Goal: Task Accomplishment & Management: Manage account settings

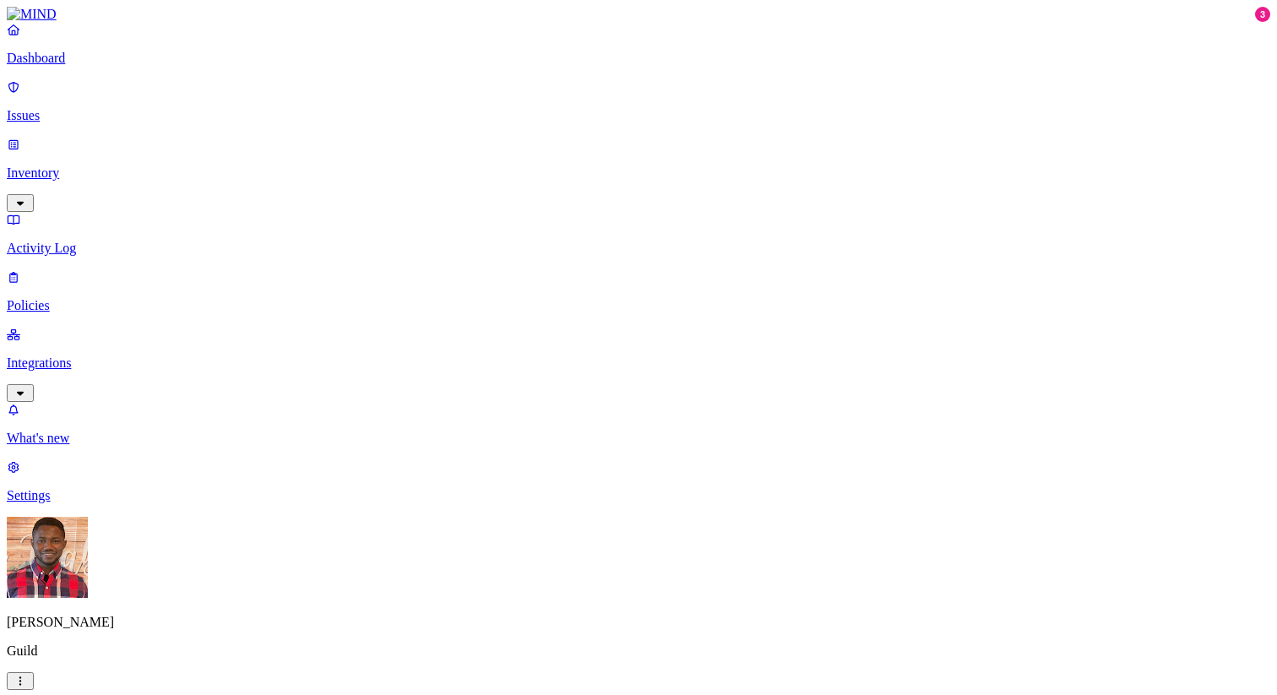
click at [96, 298] on p "Policies" at bounding box center [638, 305] width 1263 height 15
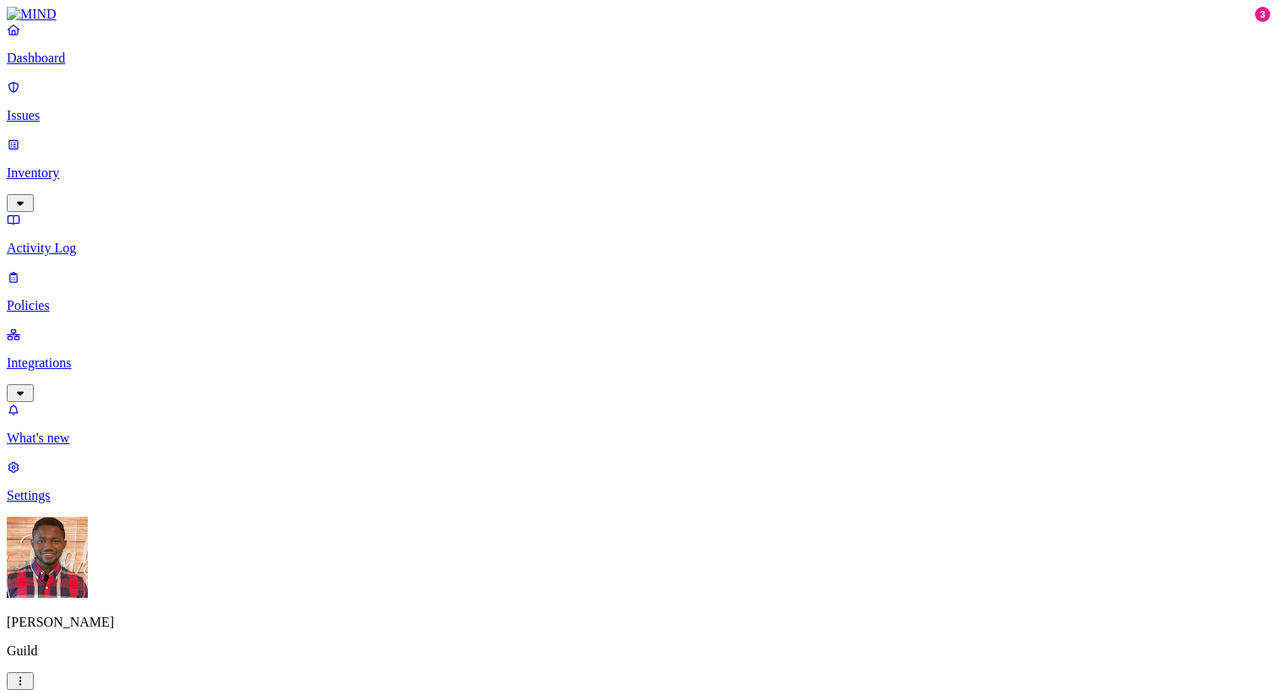
scroll to position [103, 0]
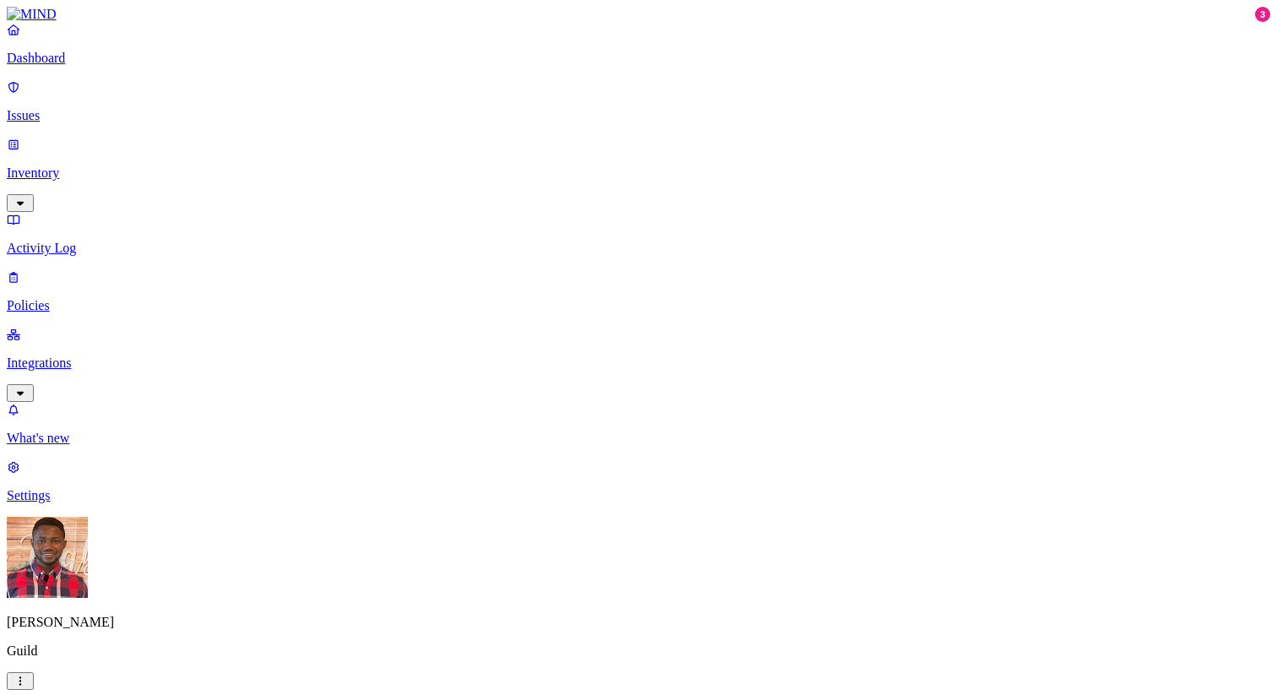
scroll to position [103, 0]
click at [274, 98] on html "Dashboard Issues Inventory Activity Log Policies Integrations What's new 3 Sett…" at bounding box center [638, 519] width 1277 height 1039
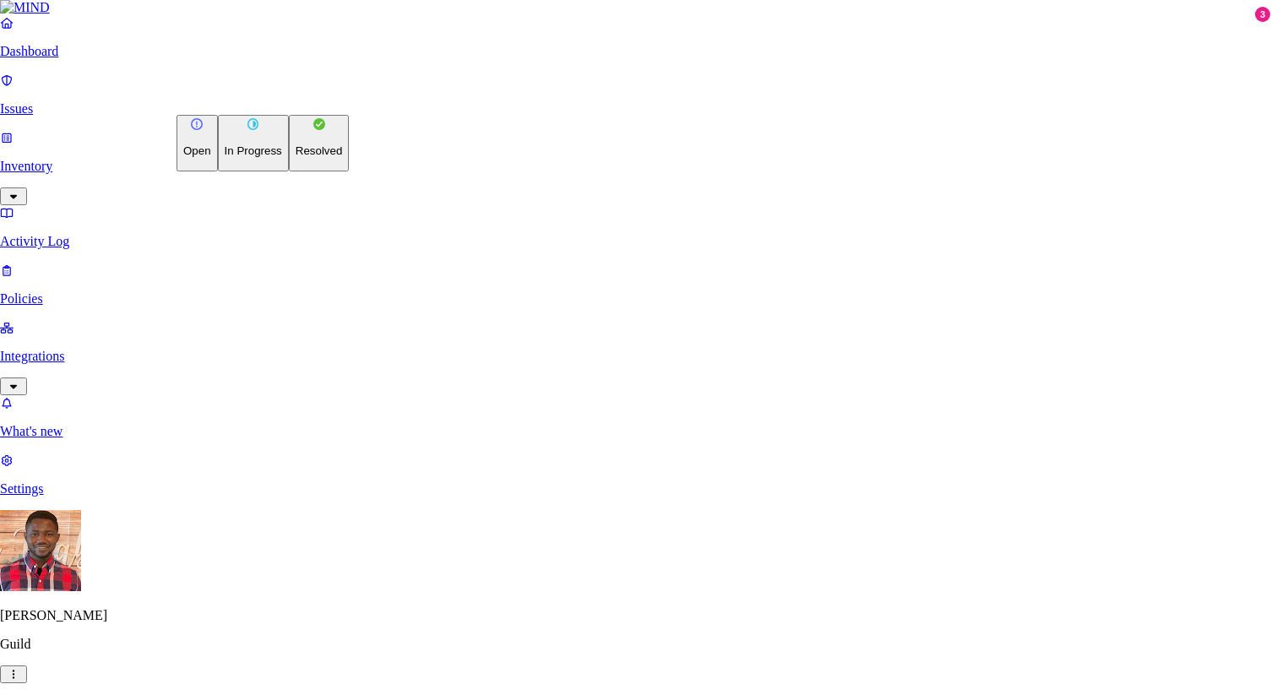
click at [296, 157] on p "Resolved" at bounding box center [319, 150] width 47 height 13
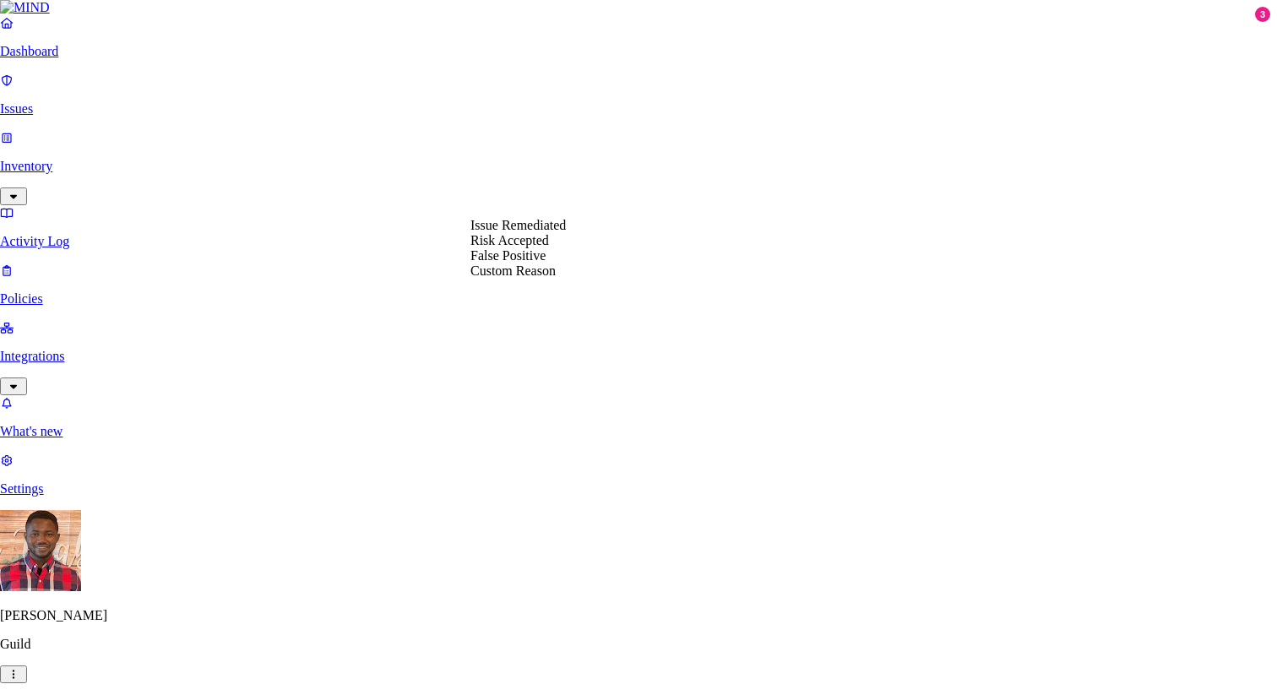
select select "Custom Reason"
type textarea "t"
type textarea "This is not sensitive data. Per the user, text uploaded did not contain sensiti…"
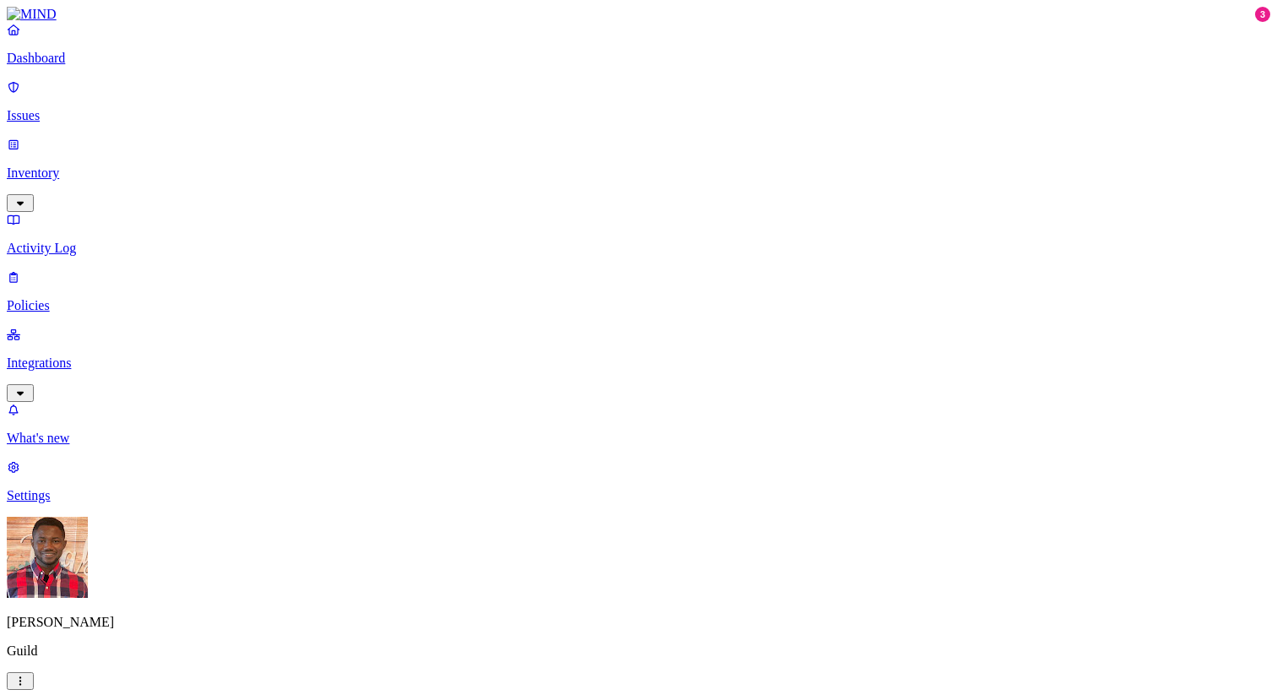
click at [496, 276] on span "Resolved" at bounding box center [473, 283] width 51 height 14
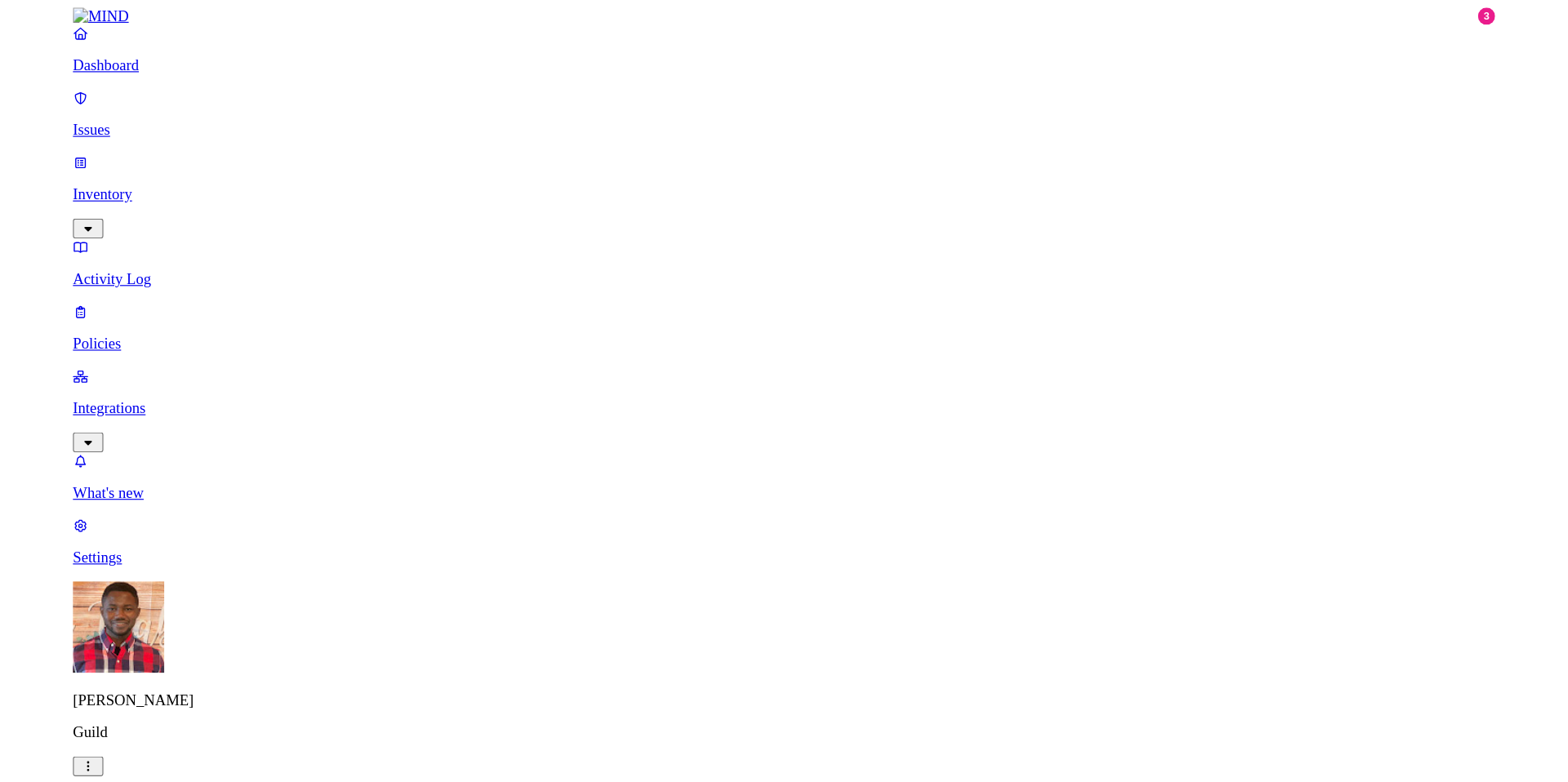
scroll to position [0, 609]
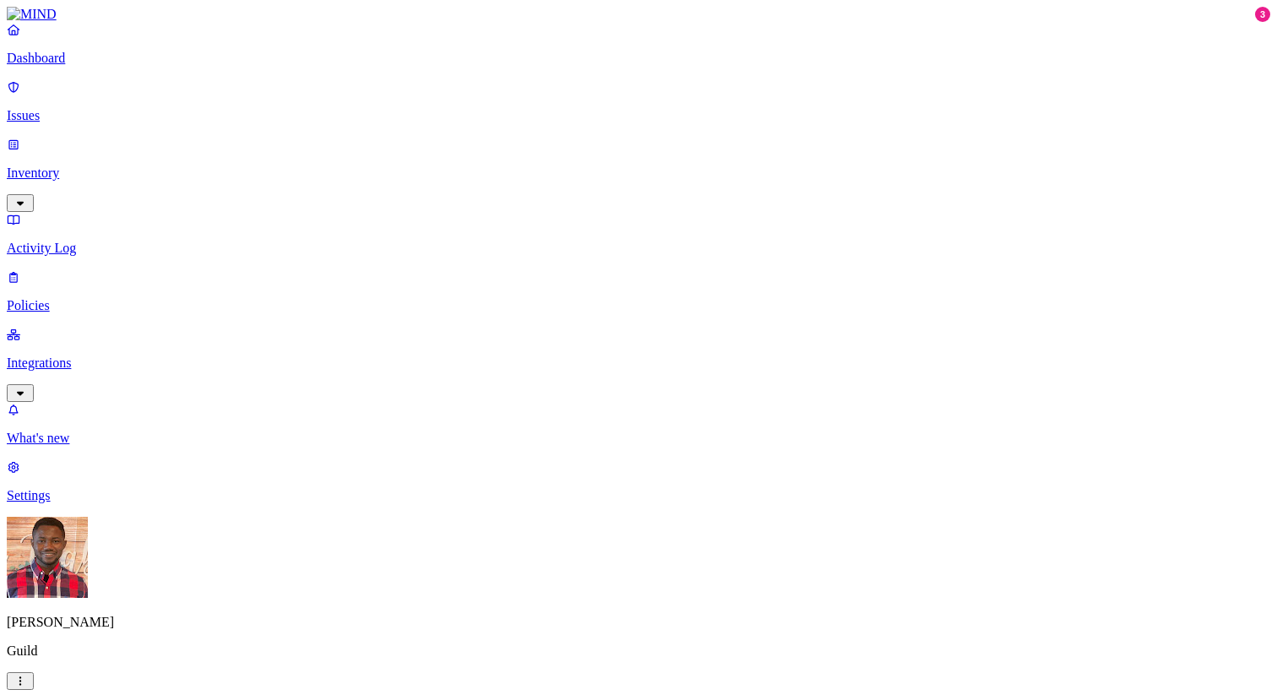
drag, startPoint x: 791, startPoint y: 169, endPoint x: 722, endPoint y: 168, distance: 69.3
drag, startPoint x: 790, startPoint y: 170, endPoint x: 743, endPoint y: 170, distance: 46.4
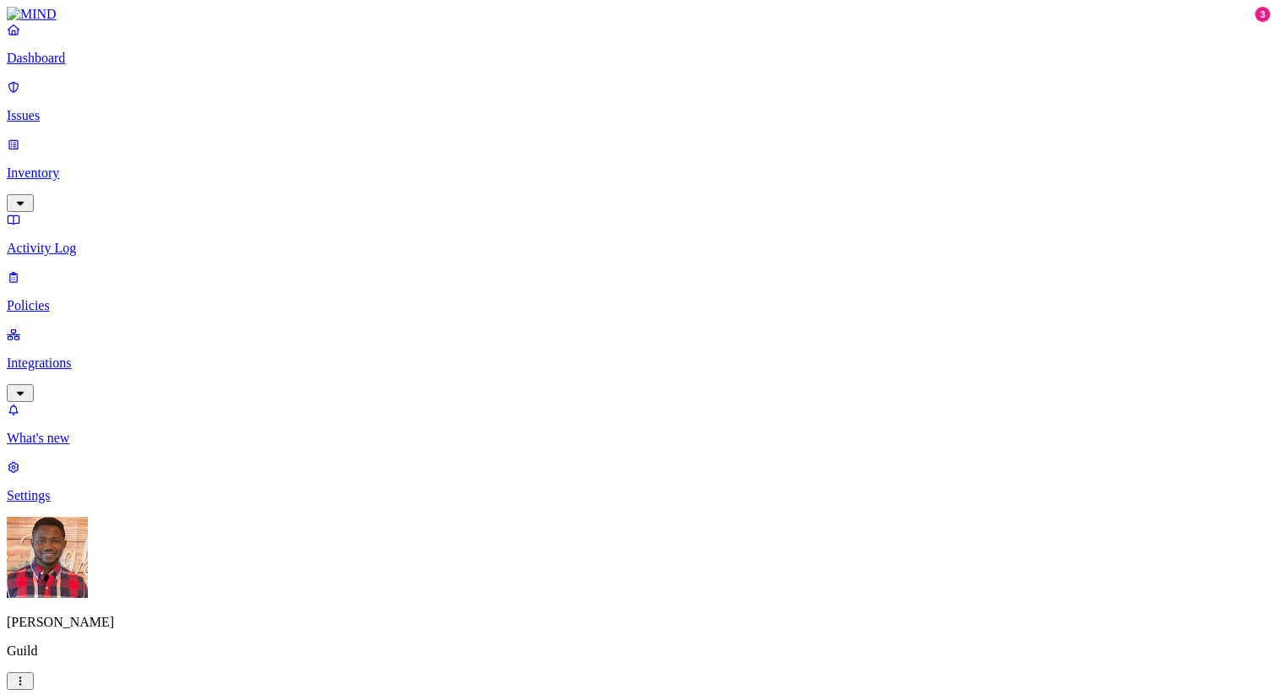
drag, startPoint x: 801, startPoint y: 165, endPoint x: 722, endPoint y: 172, distance: 78.9
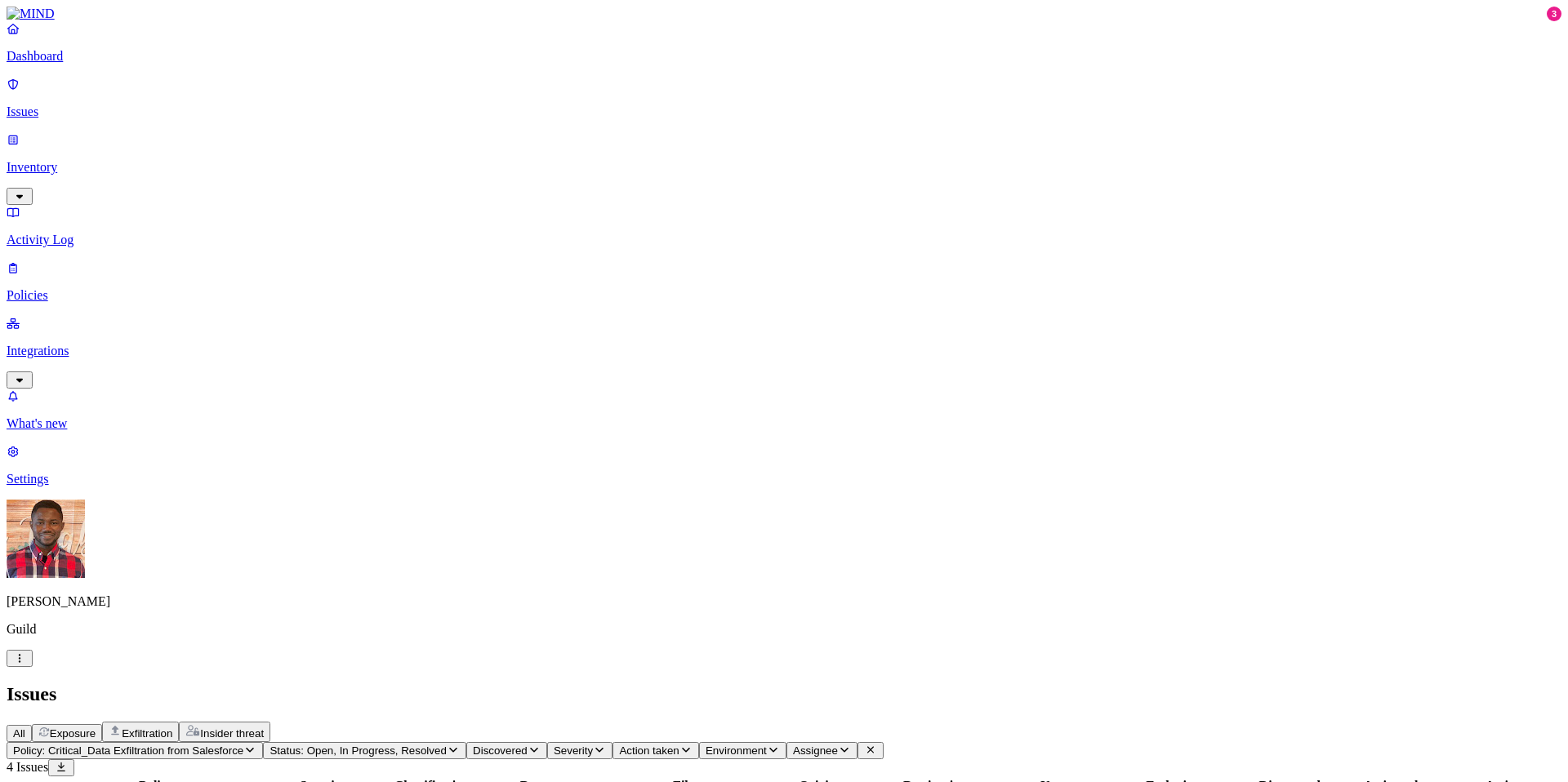
scroll to position [0, 276]
click at [90, 64] on p "Dashboard" at bounding box center [784, 56] width 1554 height 14
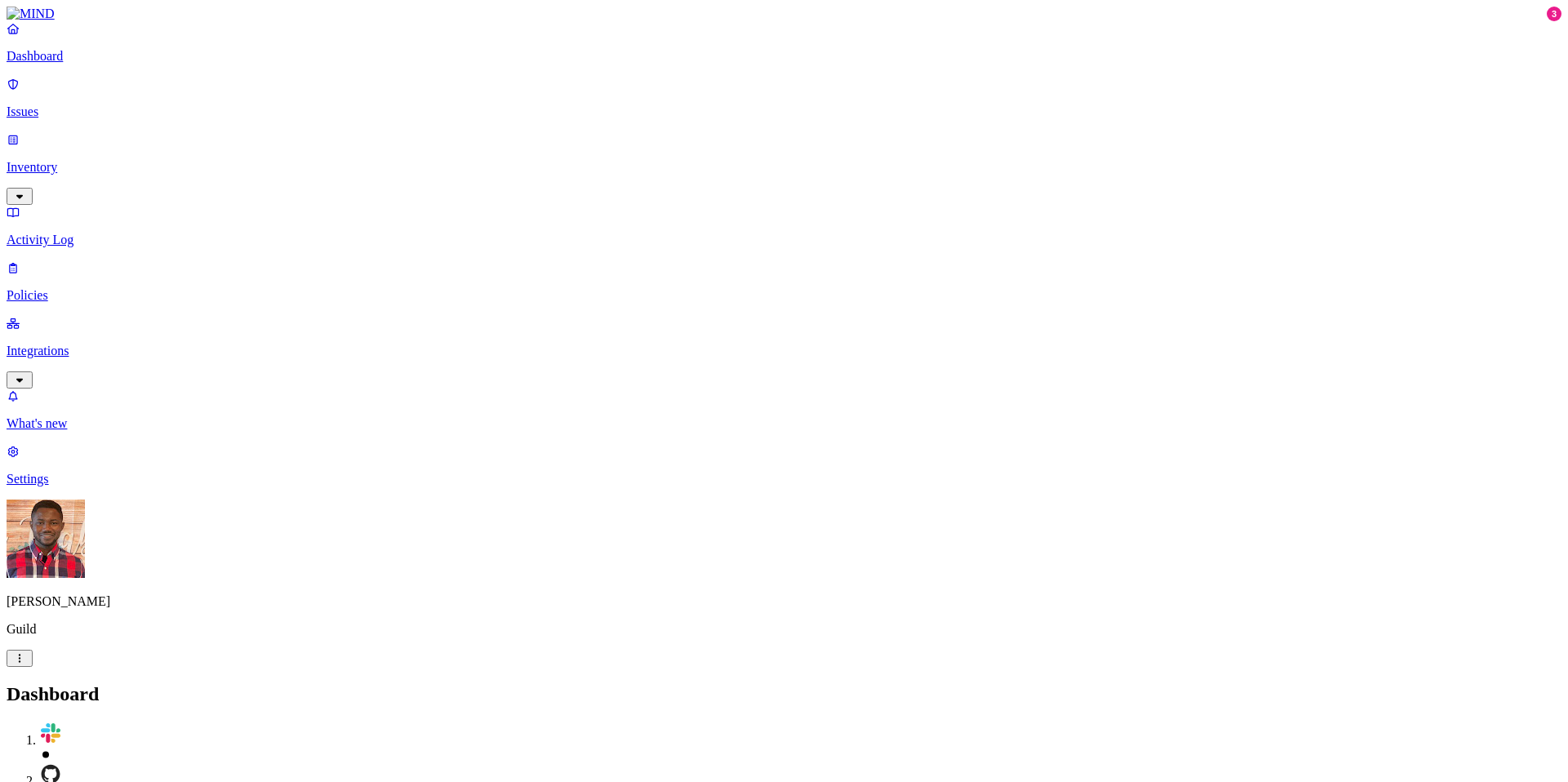
click at [92, 288] on p "Policies" at bounding box center [784, 295] width 1554 height 14
click at [232, 671] on span "Risk category" at bounding box center [198, 765] width 66 height 13
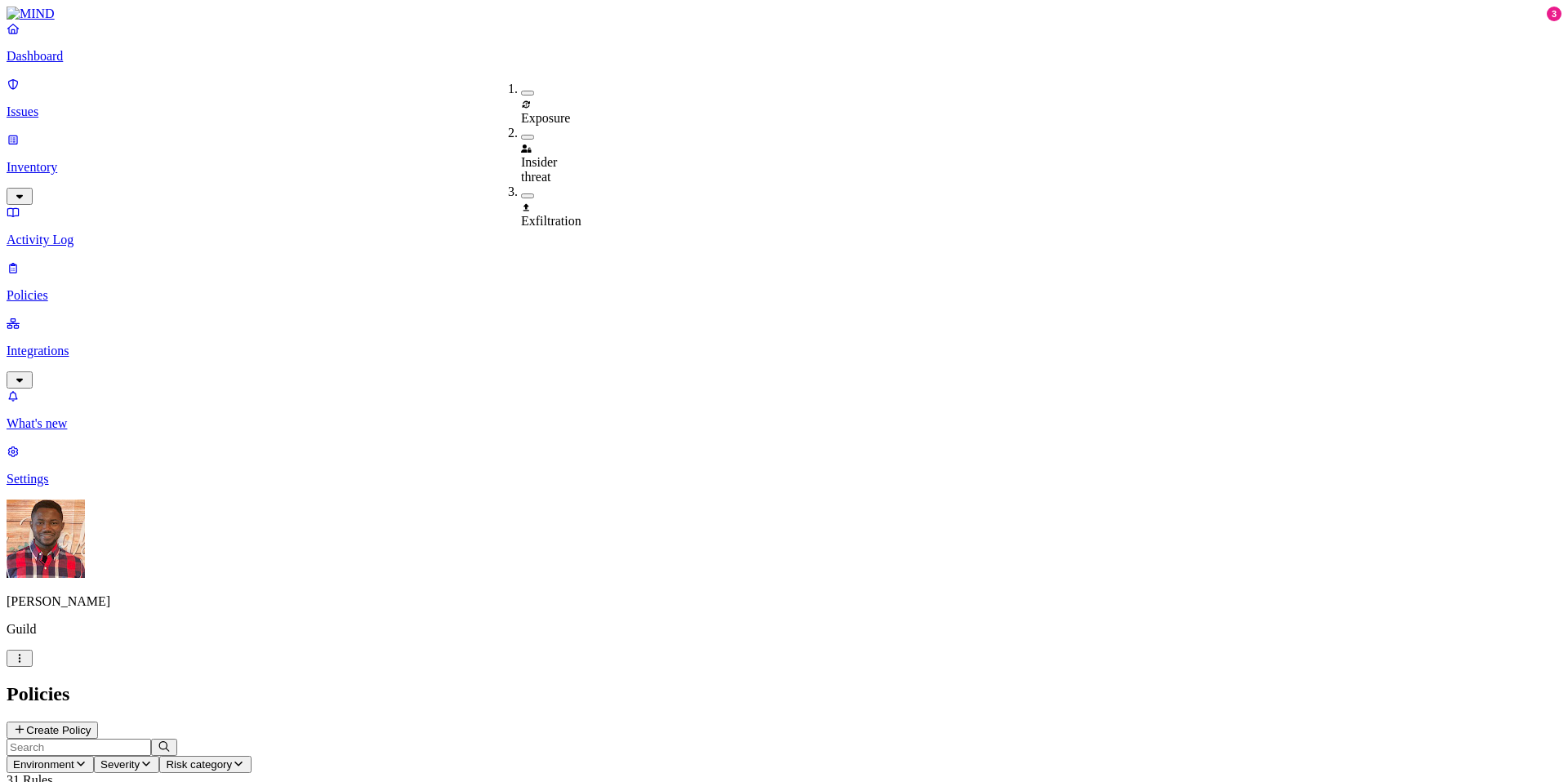
click at [608, 671] on div "Policies Create Policy" at bounding box center [784, 710] width 1554 height 55
click at [81, 104] on p "Issues" at bounding box center [784, 111] width 1554 height 14
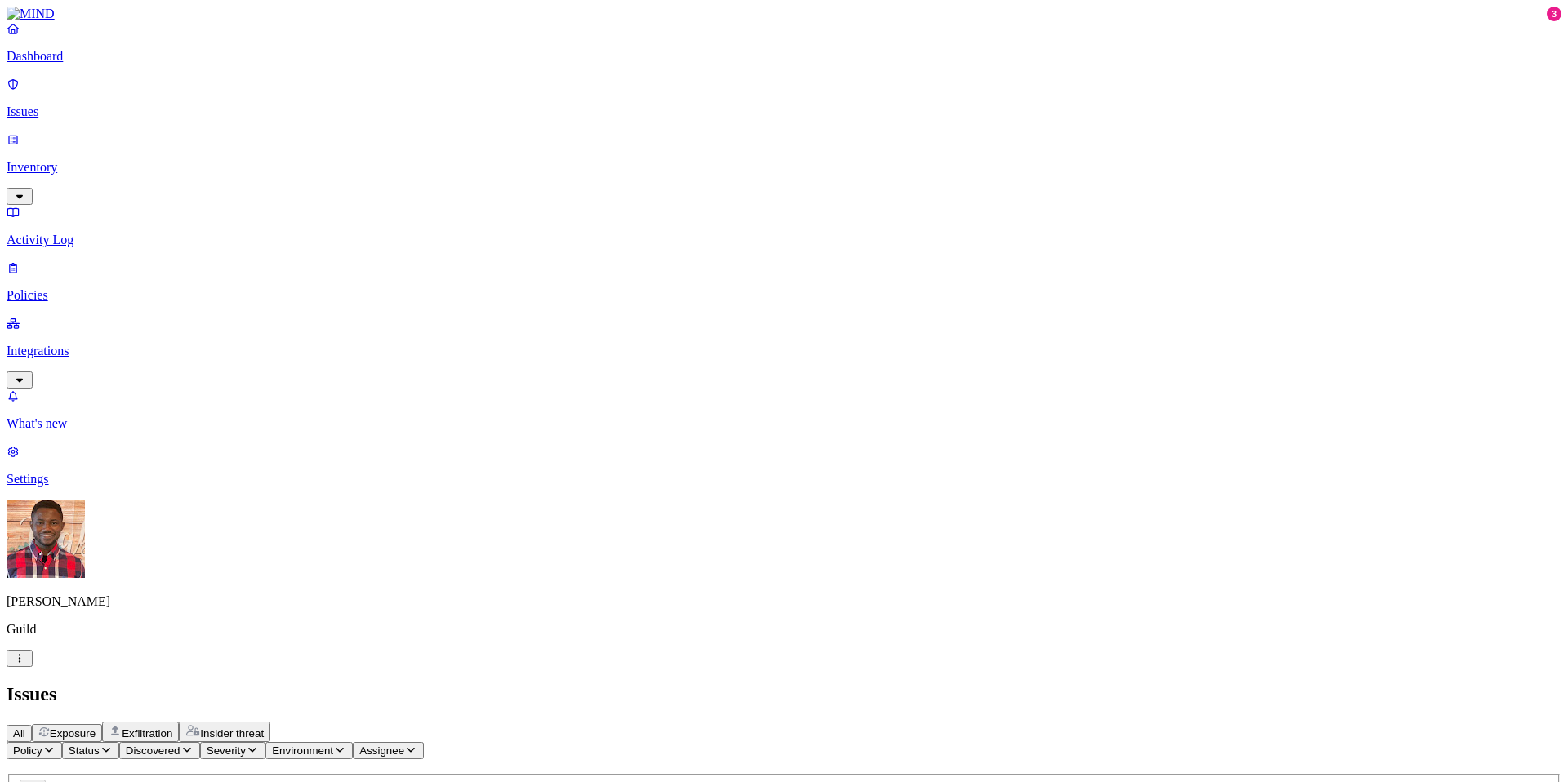
click at [110, 671] on icon "button" at bounding box center [106, 750] width 8 height 5
click at [297, 239] on button "button" at bounding box center [304, 241] width 14 height 5
click at [297, 235] on button "button" at bounding box center [304, 244] width 14 height 17
click at [297, 245] on button "button" at bounding box center [304, 246] width 14 height 5
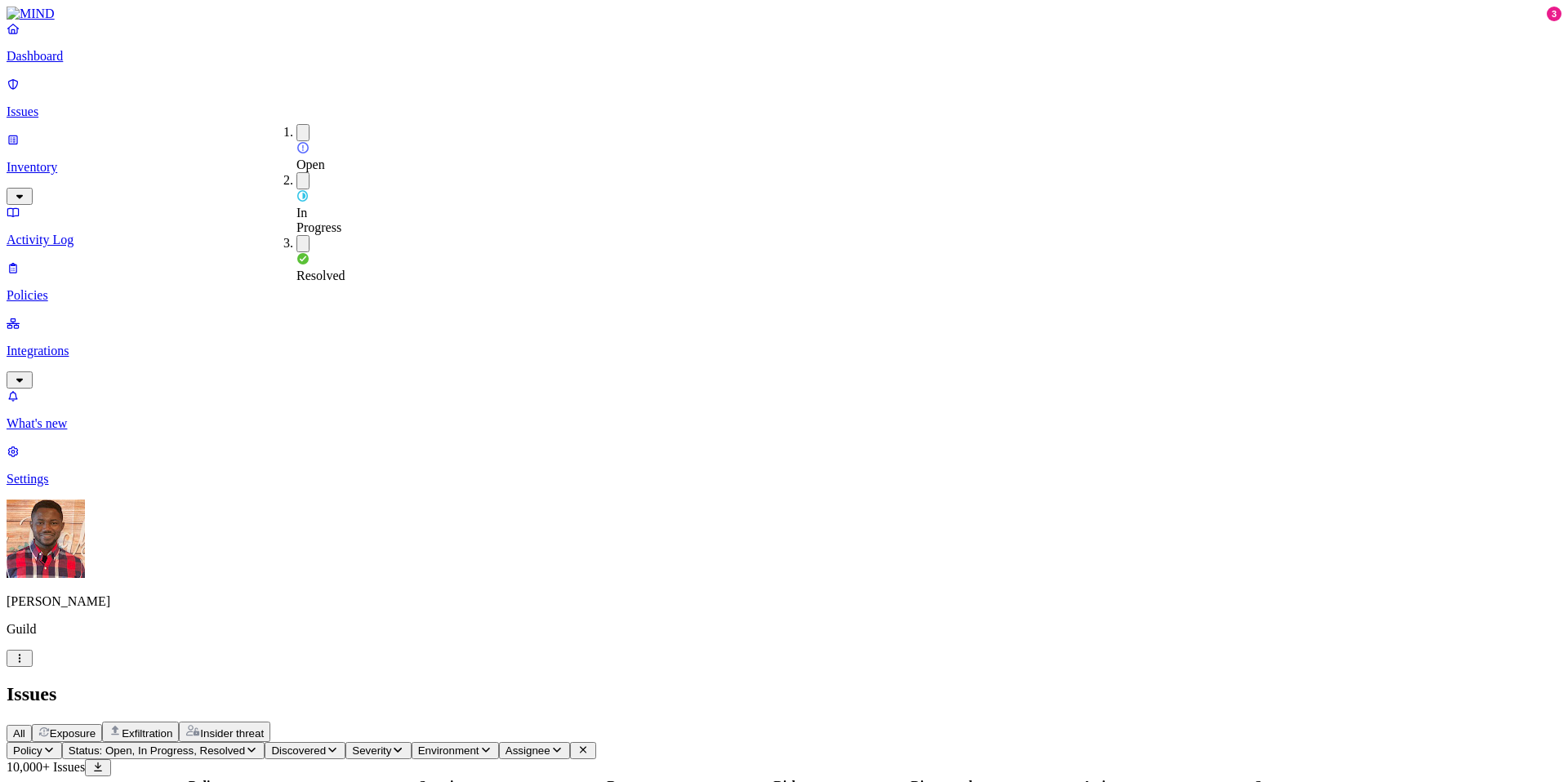
click at [297, 130] on button "button" at bounding box center [304, 132] width 14 height 17
click at [297, 170] on button "button" at bounding box center [304, 179] width 14 height 17
click at [659, 671] on h2 "Issues" at bounding box center [784, 694] width 1554 height 22
click at [111, 288] on p "Policies" at bounding box center [784, 295] width 1554 height 14
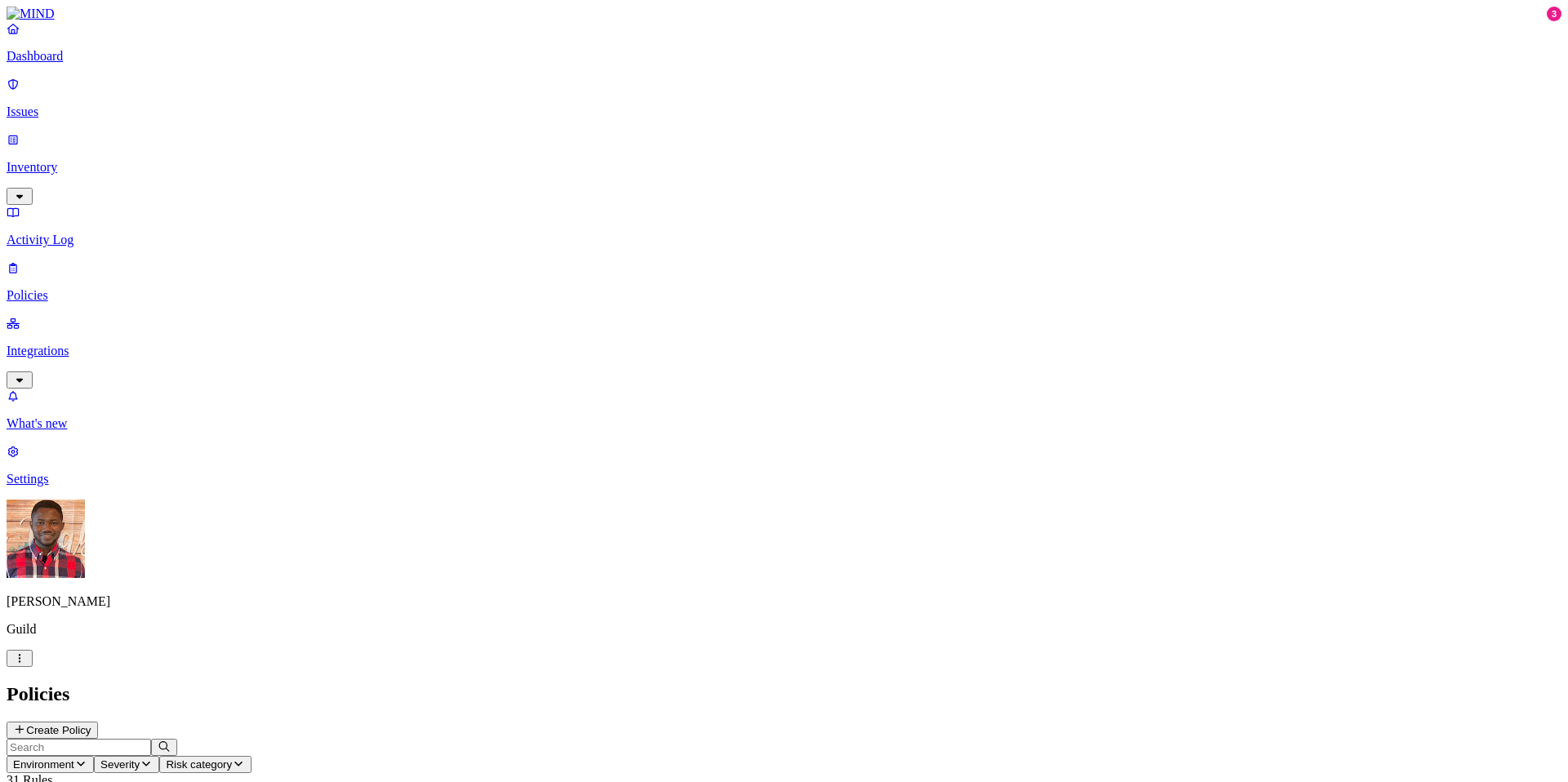
click at [1234, 671] on div "Created by" at bounding box center [1210, 797] width 252 height 14
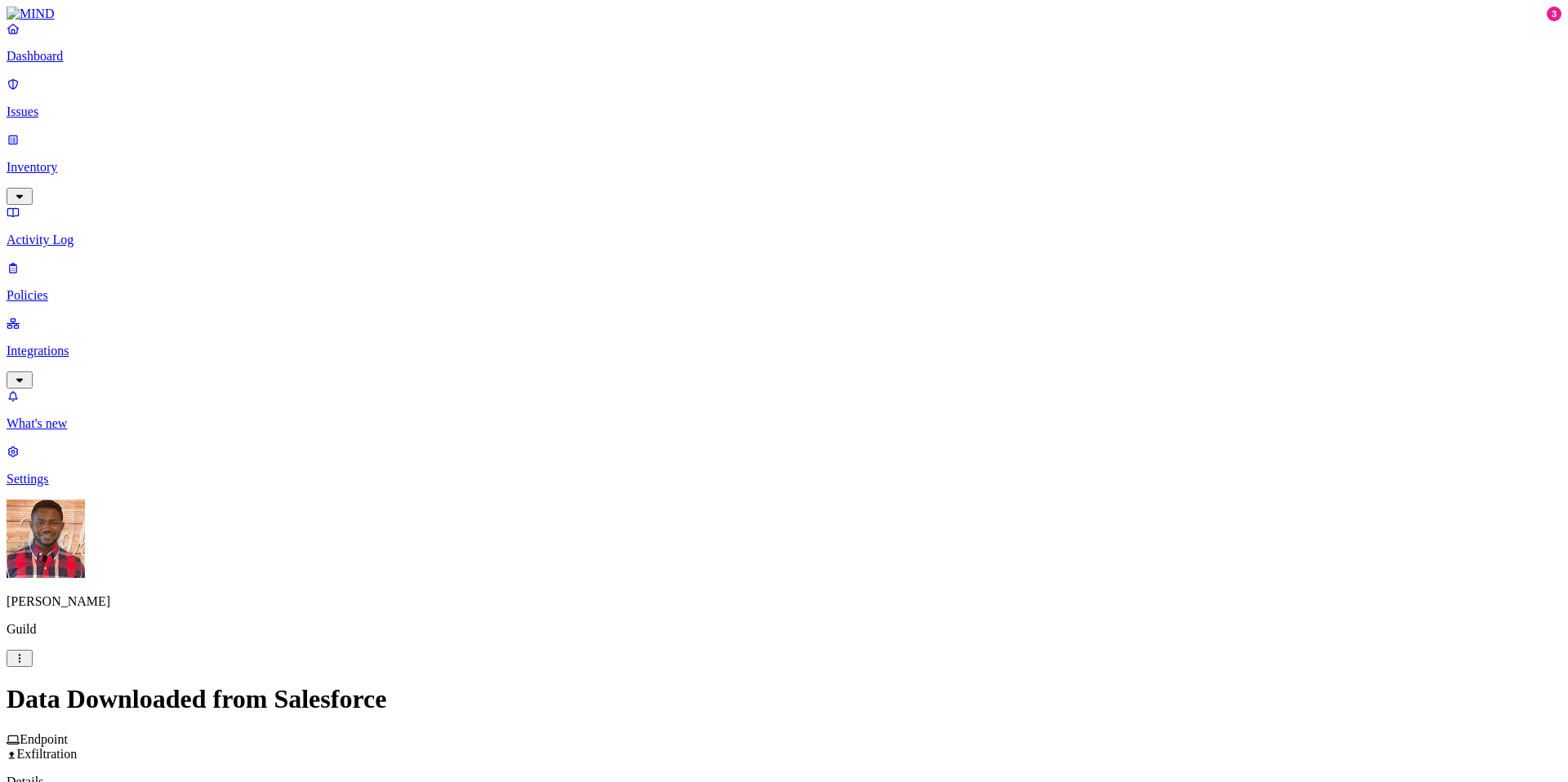
click at [102, 64] on p "Dashboard" at bounding box center [784, 56] width 1554 height 14
click at [106, 288] on p "Policies" at bounding box center [784, 295] width 1554 height 14
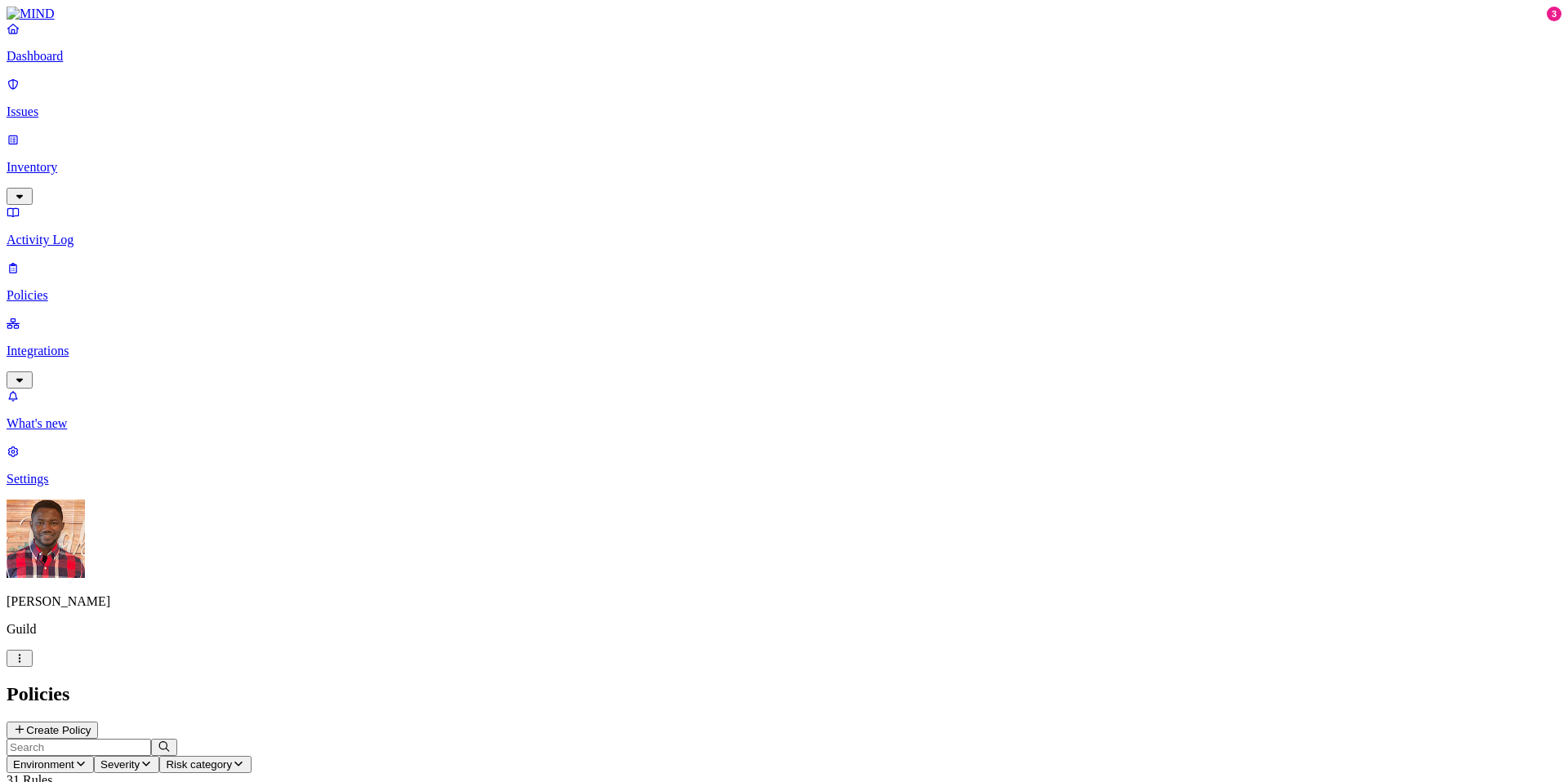
click at [112, 92] on link "Issues" at bounding box center [784, 98] width 1554 height 43
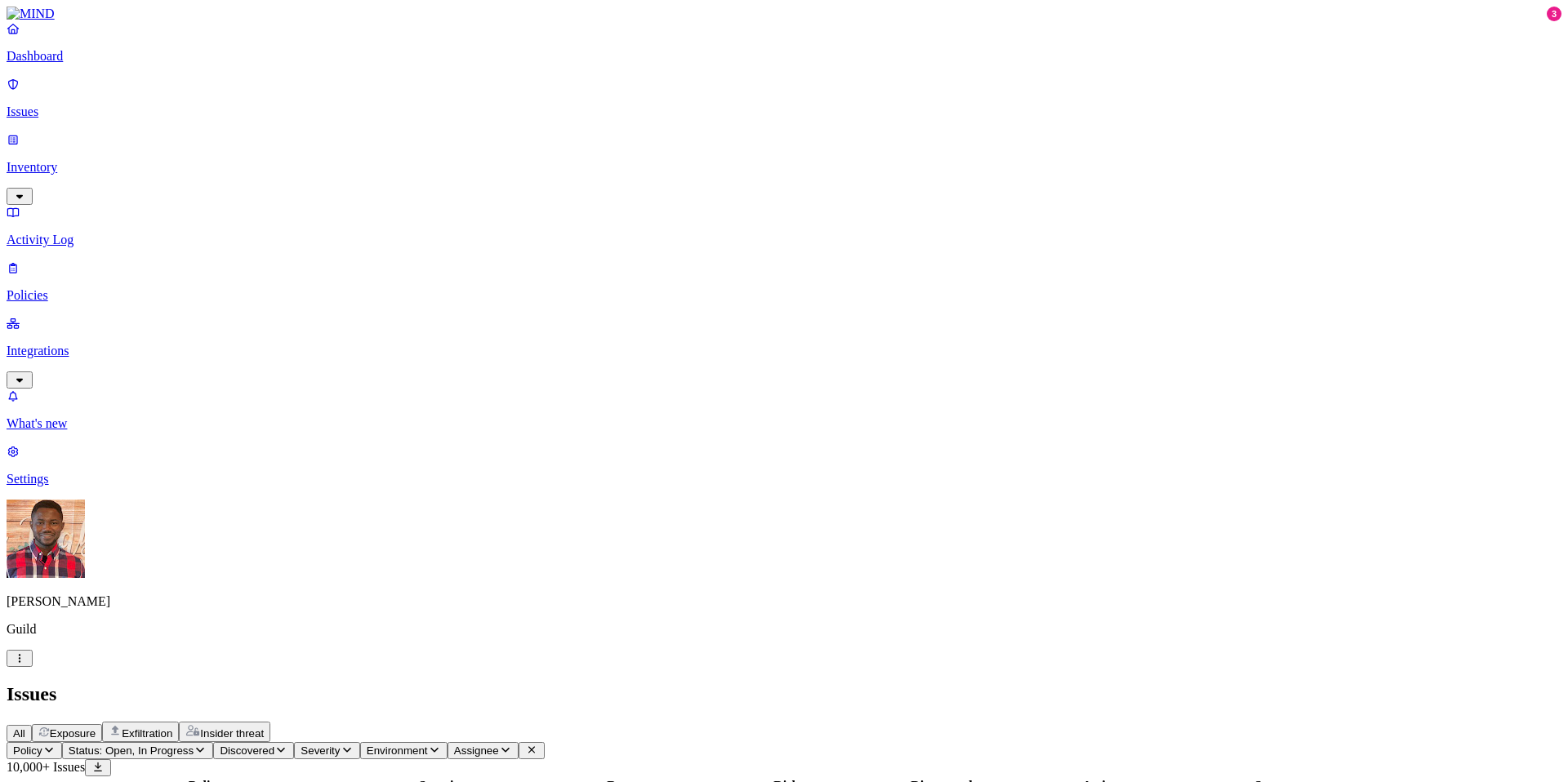
click at [193, 671] on span "Status: Open, In Progress" at bounding box center [131, 750] width 125 height 13
click at [297, 245] on button "button" at bounding box center [304, 246] width 14 height 5
click at [297, 172] on button "button" at bounding box center [304, 181] width 14 height 17
click at [297, 130] on button "button" at bounding box center [304, 132] width 14 height 17
click at [632, 671] on div "Issues" at bounding box center [784, 694] width 1554 height 22
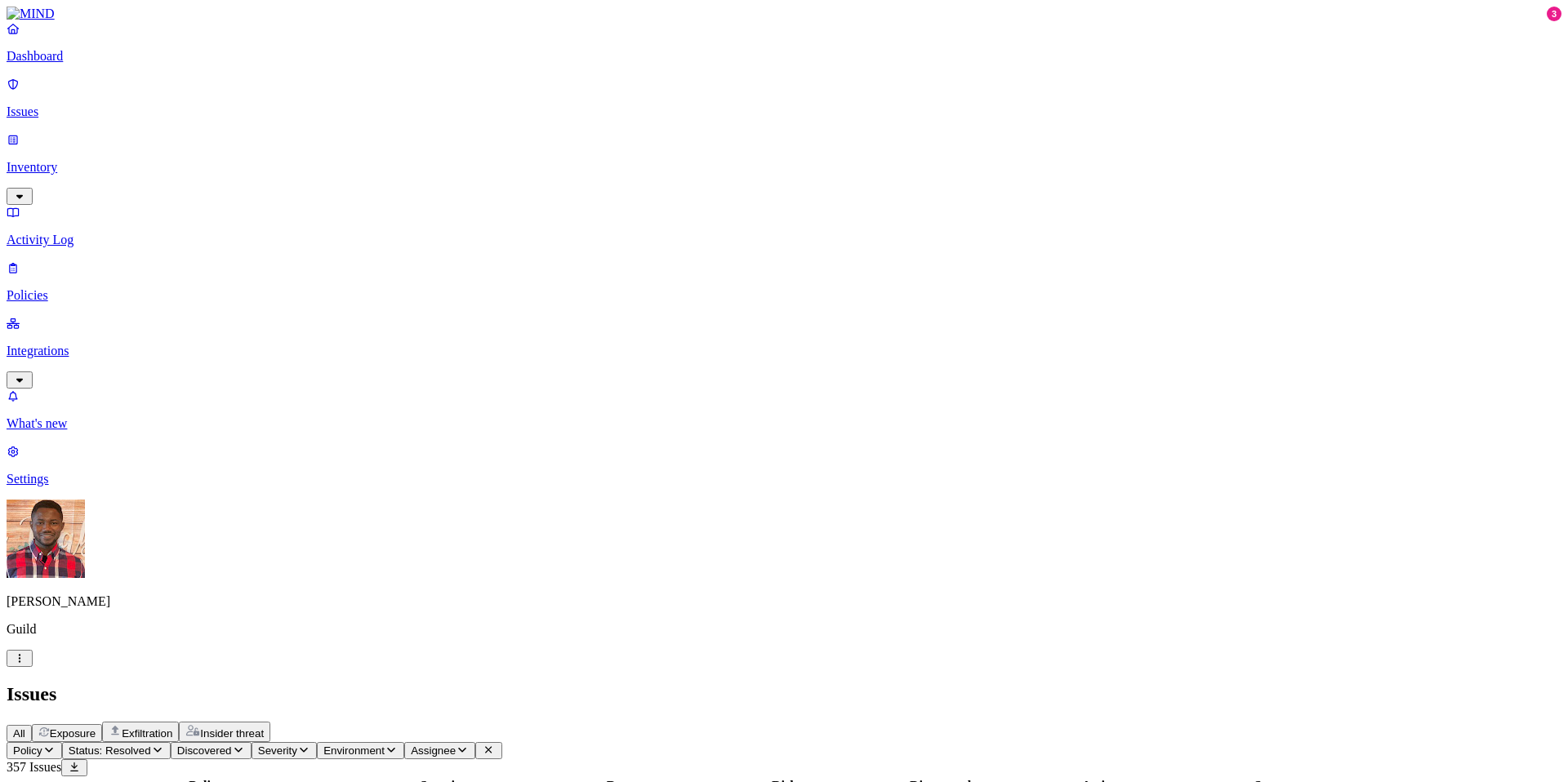
click at [164, 671] on icon "button" at bounding box center [158, 749] width 14 height 11
click at [469, 671] on icon "button" at bounding box center [462, 749] width 14 height 11
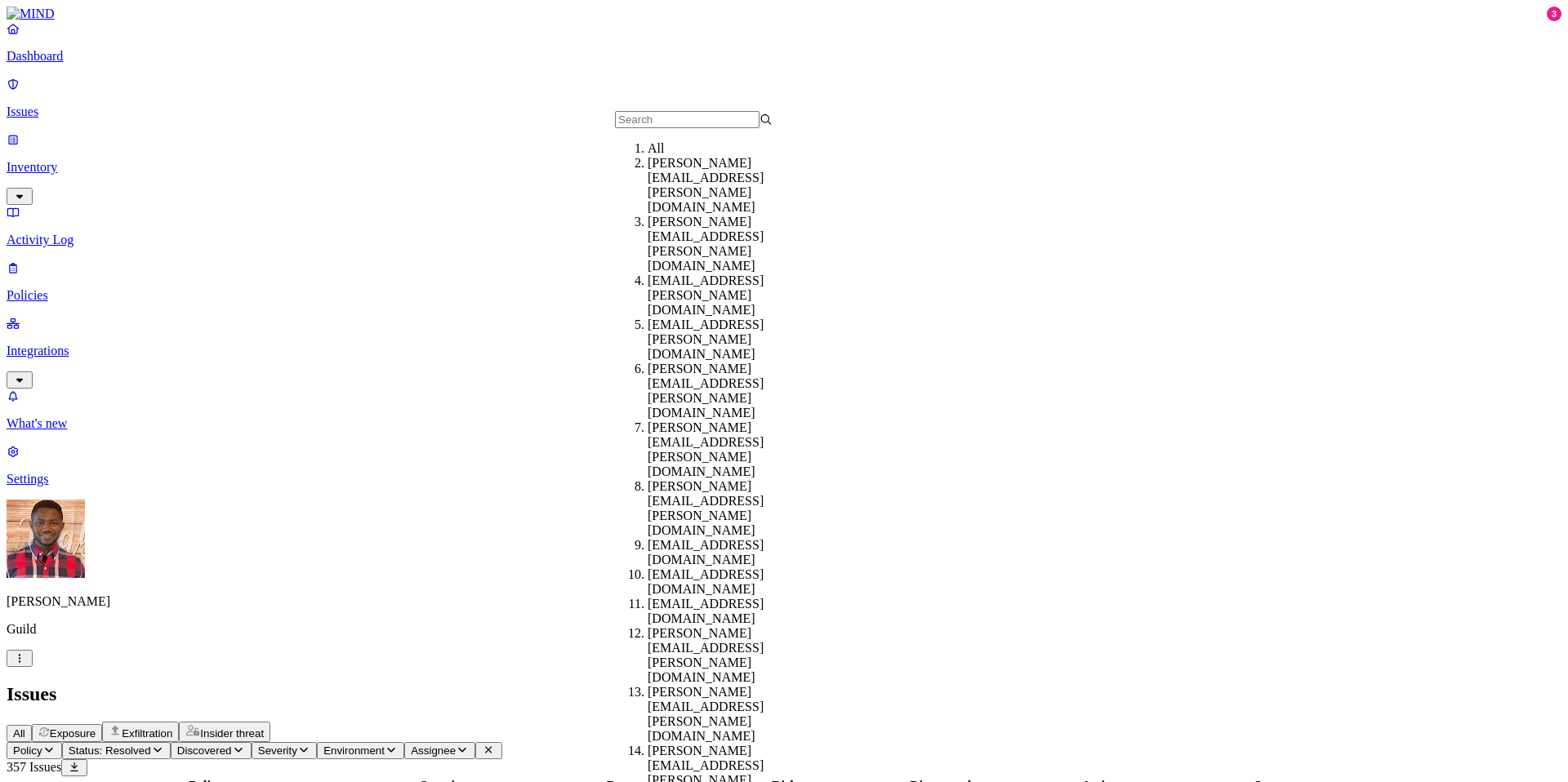
click at [1063, 671] on div "Issues" at bounding box center [784, 694] width 1554 height 22
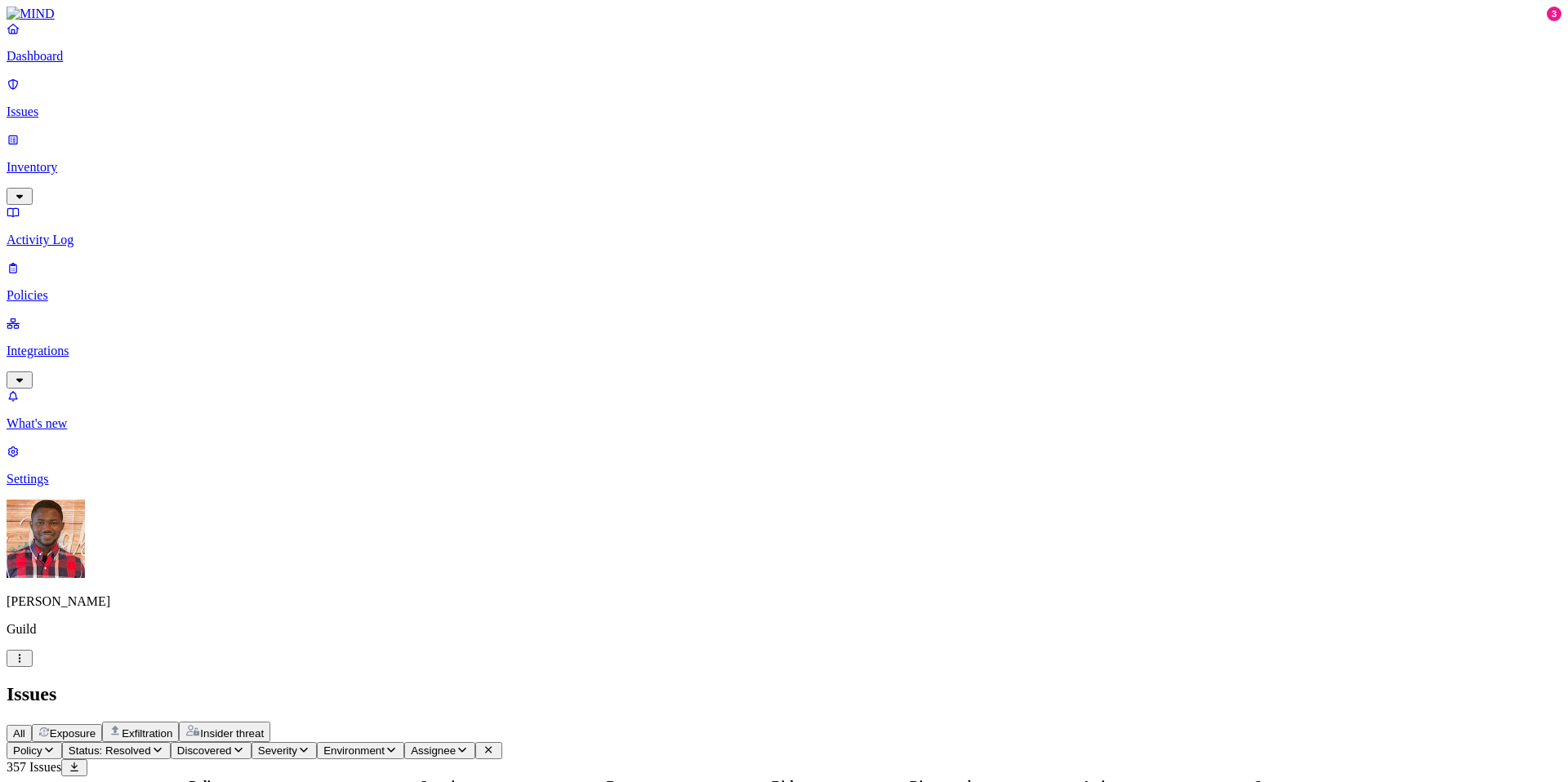
click at [297, 671] on span "Severity" at bounding box center [277, 750] width 40 height 13
click at [486, 133] on button "button" at bounding box center [493, 135] width 14 height 5
click at [486, 181] on button "button" at bounding box center [493, 183] width 14 height 5
click at [869, 671] on div "All Exposure Exfiltration Insider threat" at bounding box center [784, 732] width 1554 height 20
click at [96, 288] on p "Policies" at bounding box center [784, 295] width 1554 height 14
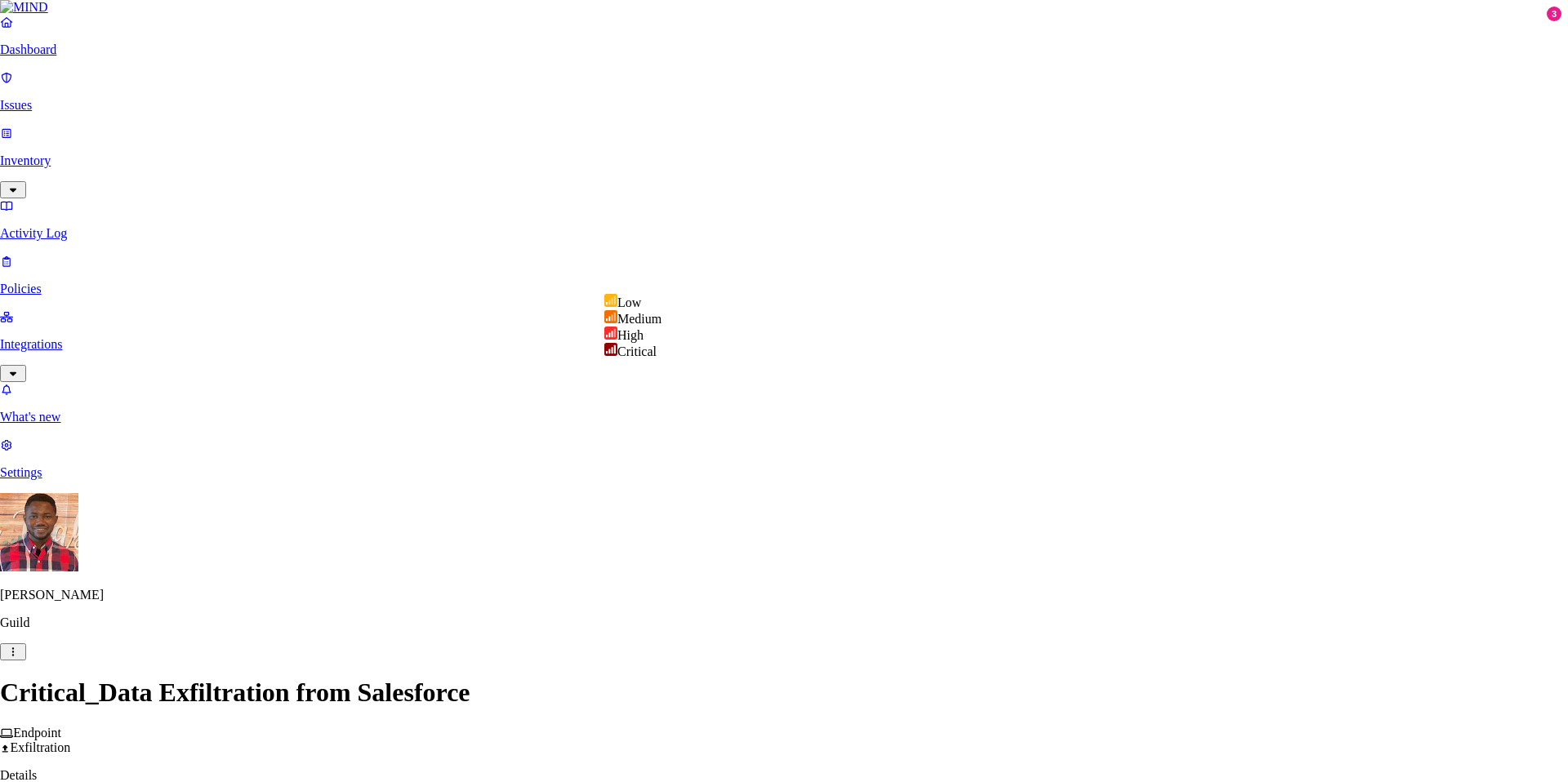
select select "3"
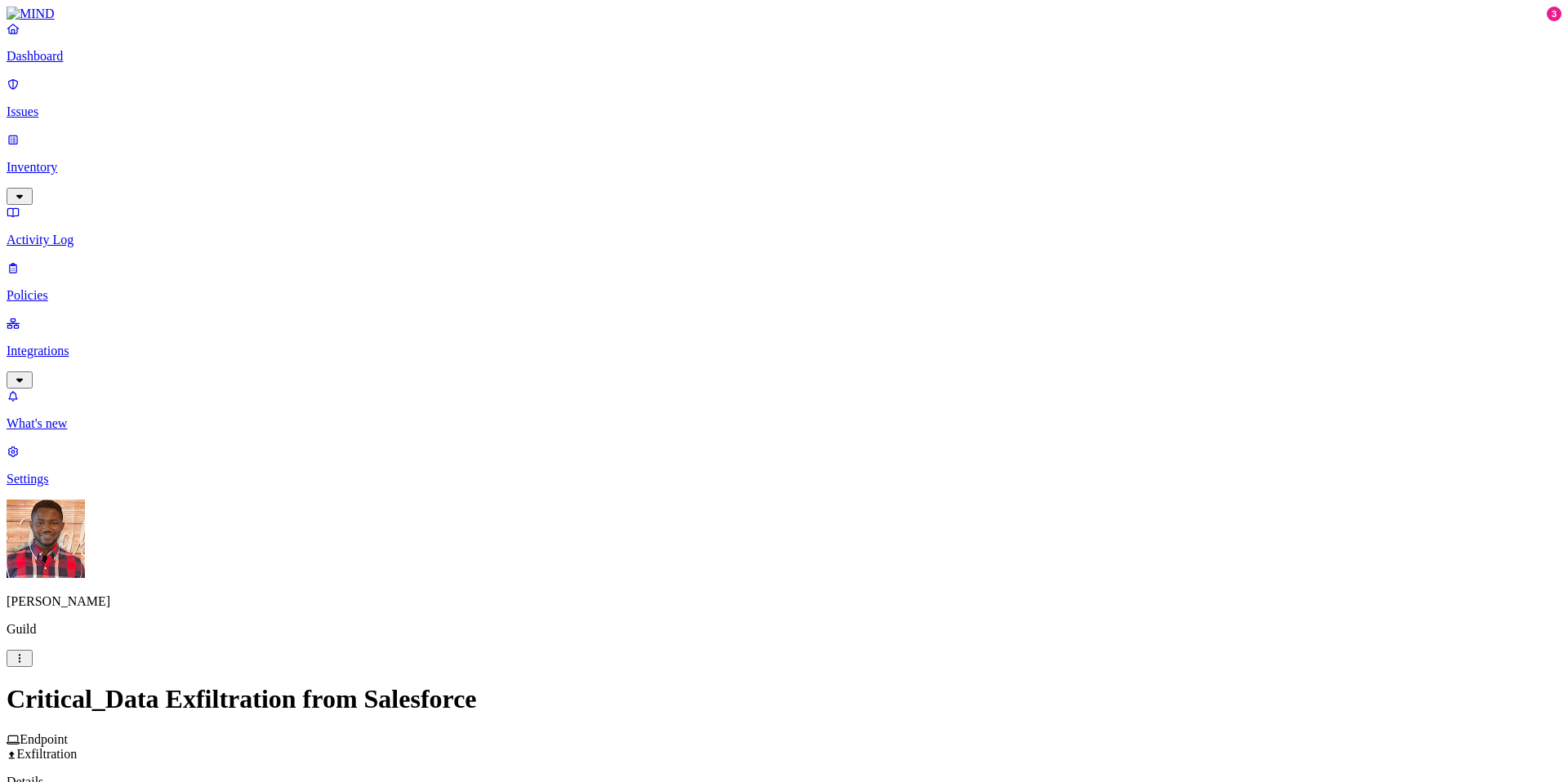
scroll to position [848, 0]
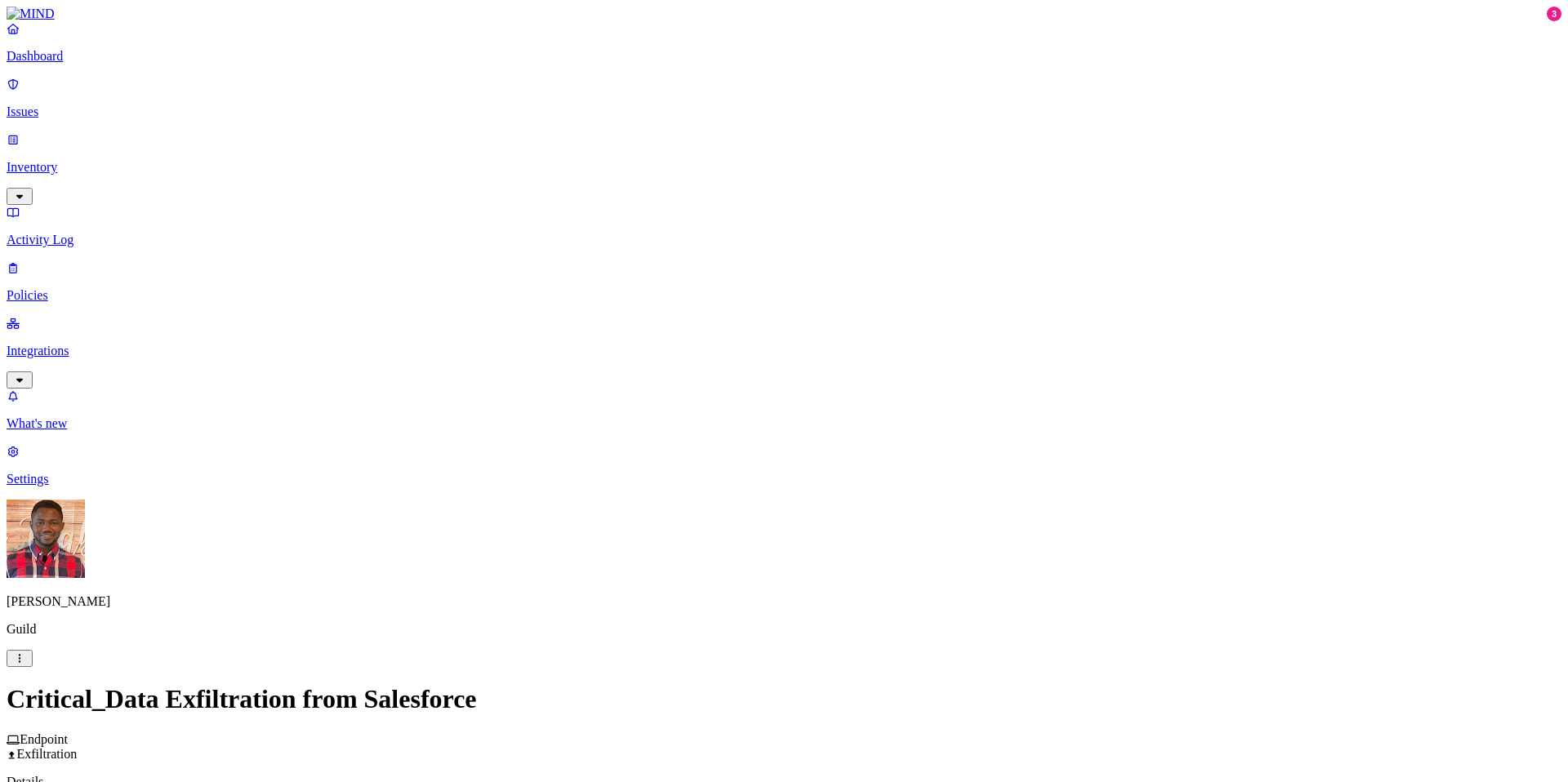
scroll to position [176, 0]
click at [739, 563] on label "Web Domain" at bounding box center [717, 561] width 43 height 29
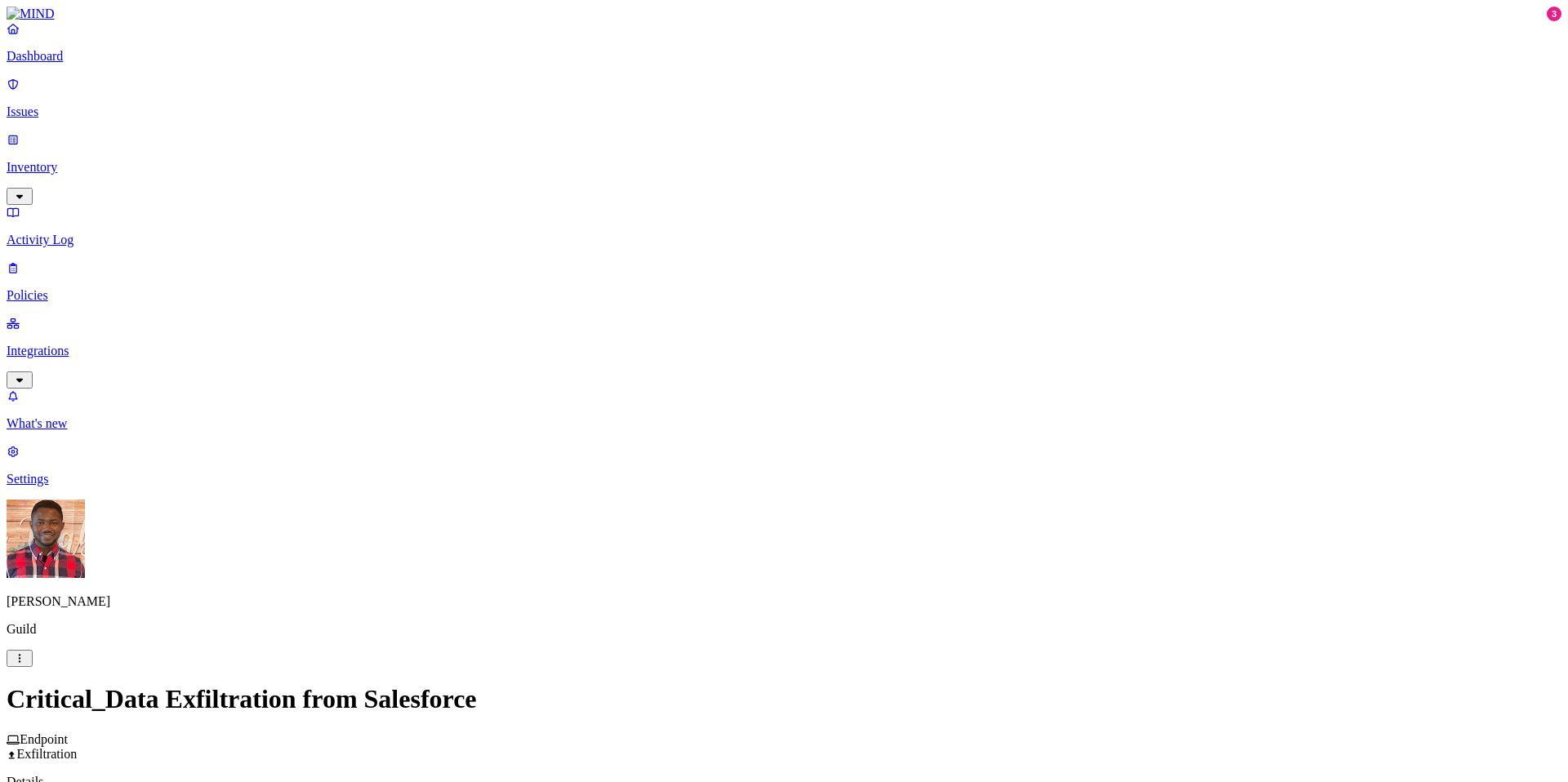
scroll to position [0, 0]
drag, startPoint x: 851, startPoint y: 202, endPoint x: 730, endPoint y: 202, distance: 121.0
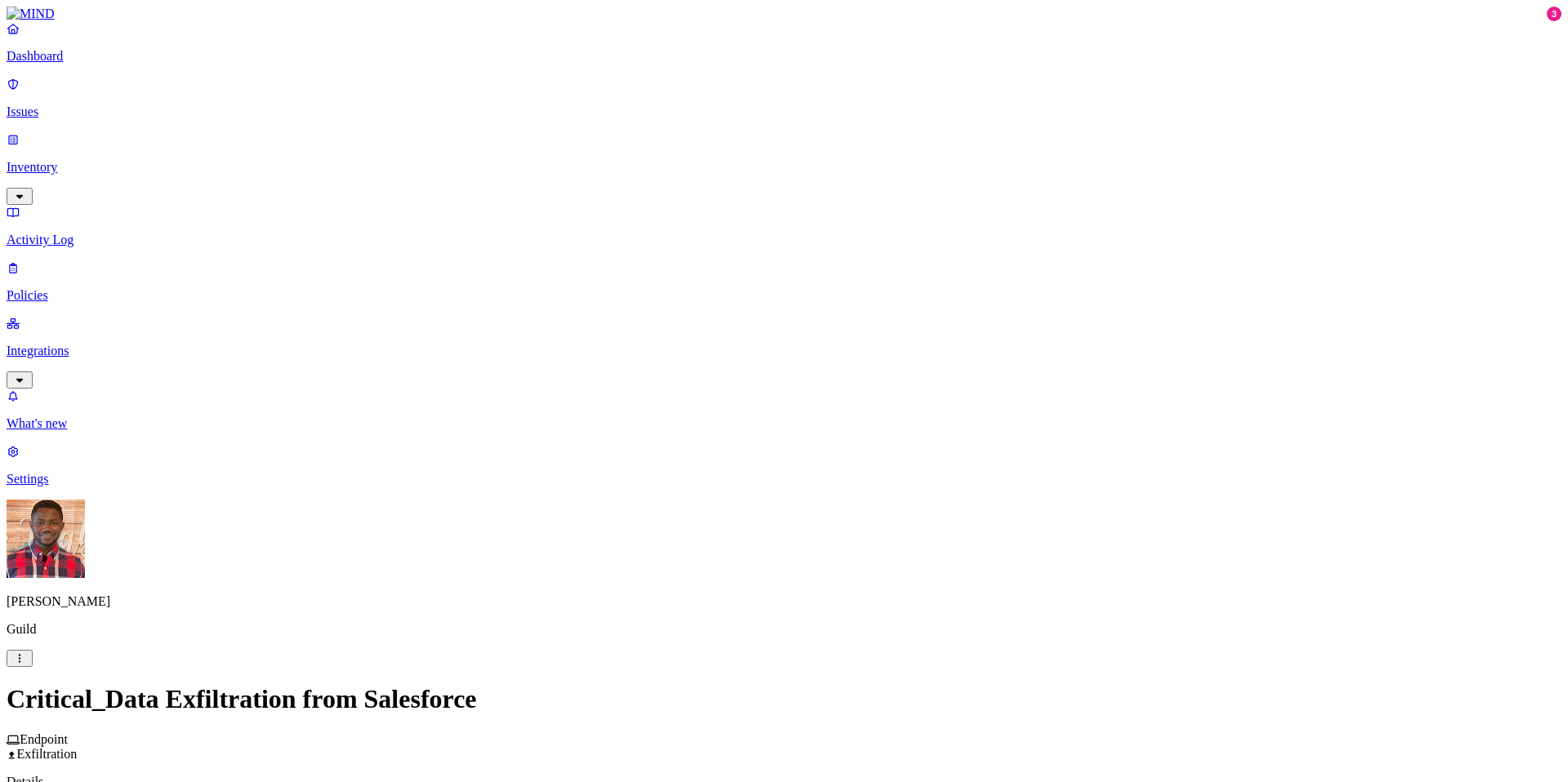
scroll to position [848, 0]
type input "Critical_Data Exfiltration"
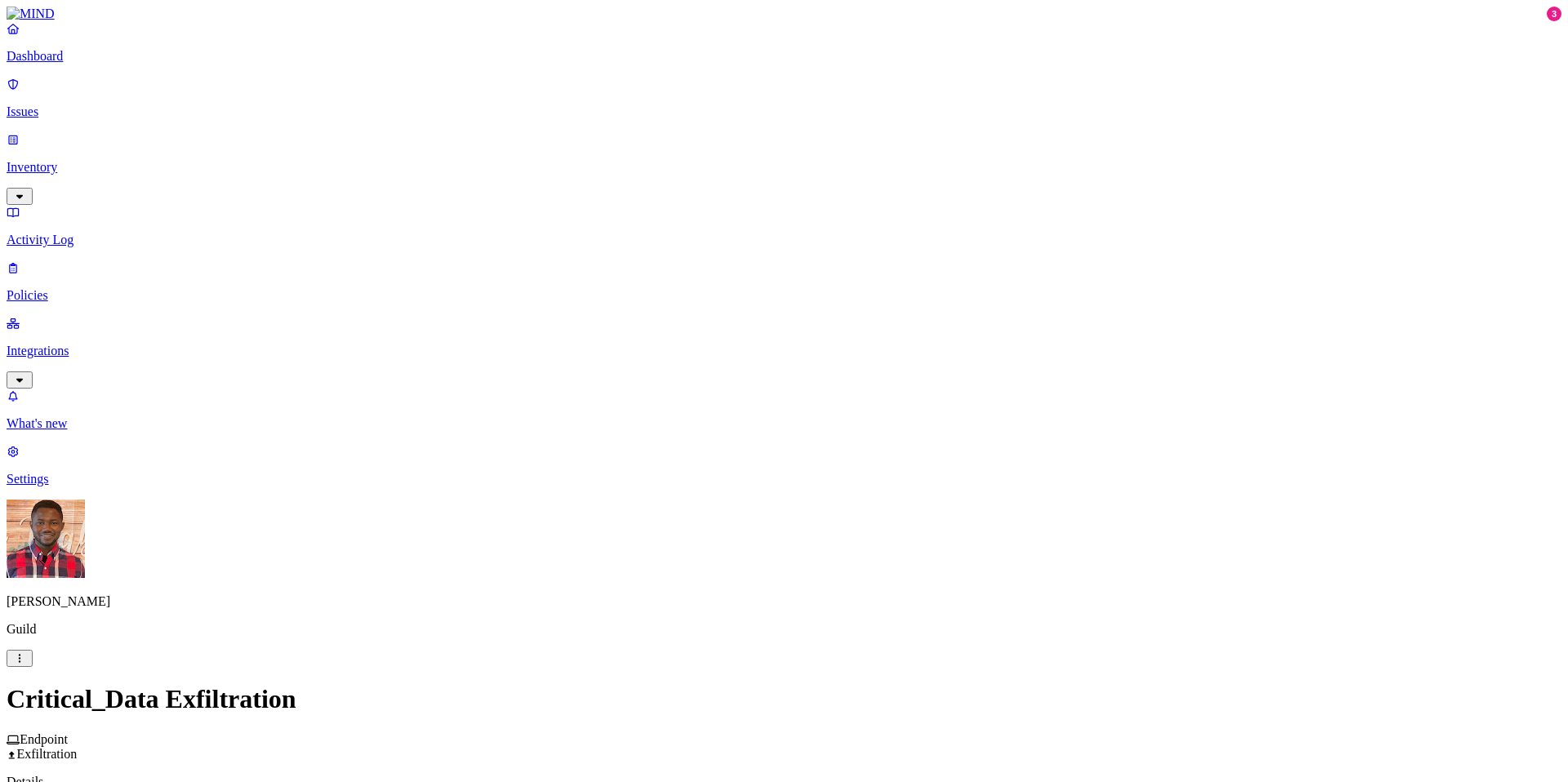
scroll to position [848, 0]
